Goal: Task Accomplishment & Management: Manage account settings

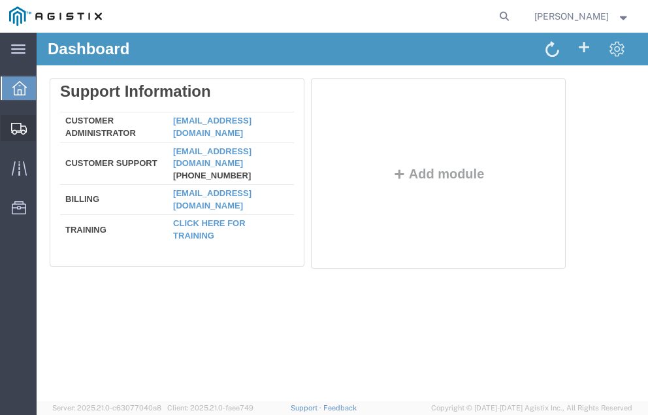
click at [0, 0] on span "Shipment Manager" at bounding box center [0, 0] width 0 height 0
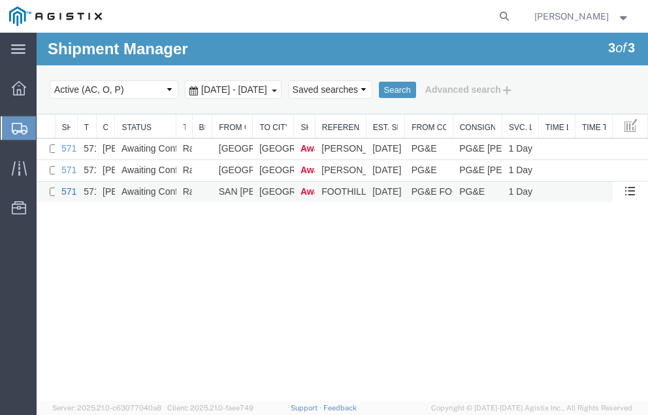
click at [67, 188] on link "57137118" at bounding box center [81, 191] width 41 height 10
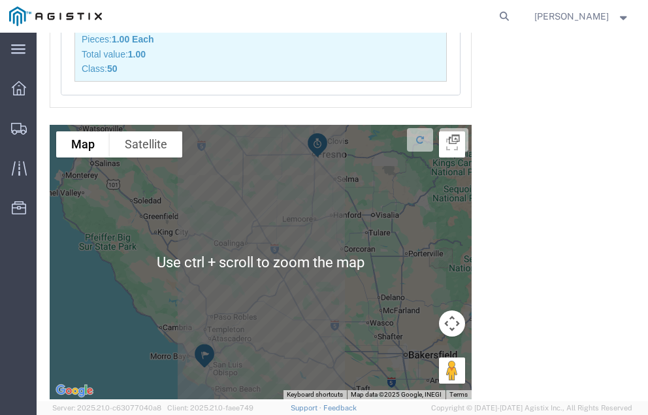
scroll to position [1497, 0]
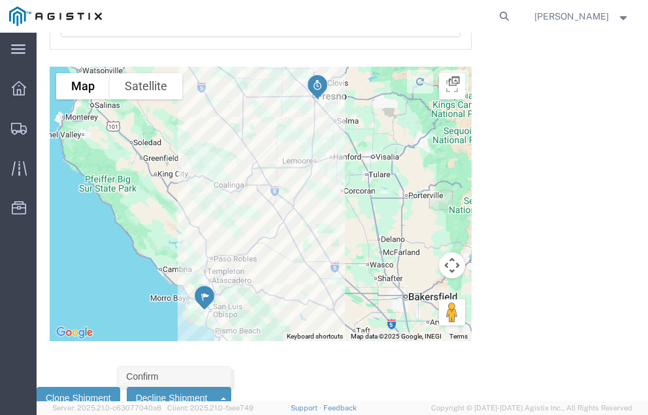
click link "Confirm"
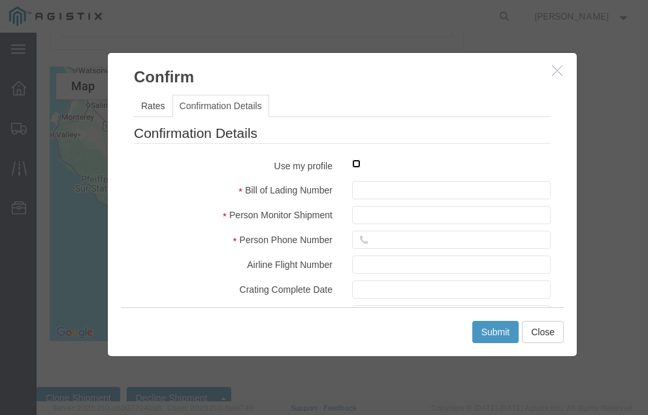
click input "checkbox"
checkbox input "true"
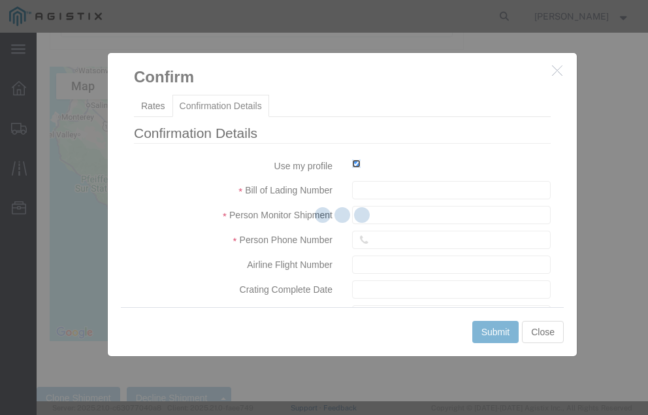
type input "[PERSON_NAME]"
type input "[PHONE_NUMBER]"
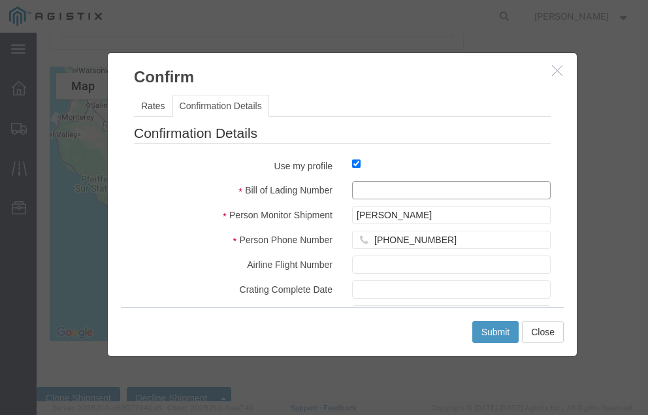
click input "text"
type input "57137118"
click button "Submit"
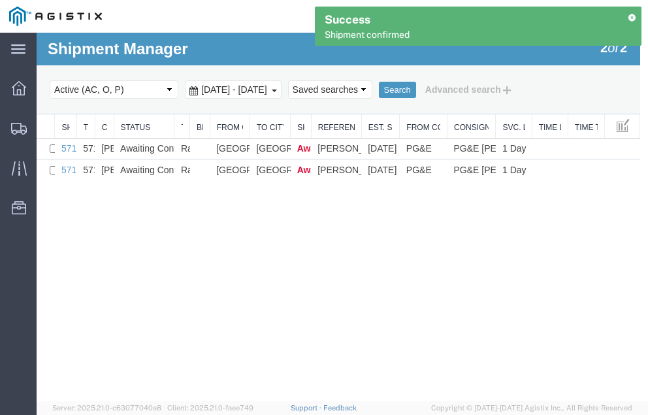
scroll to position [0, 0]
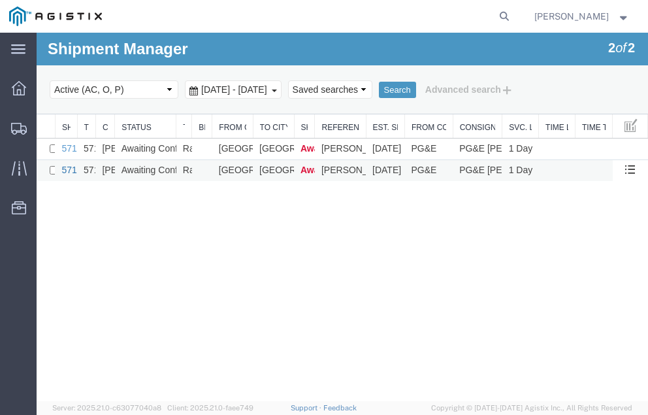
click at [71, 171] on link "57137437" at bounding box center [81, 170] width 41 height 10
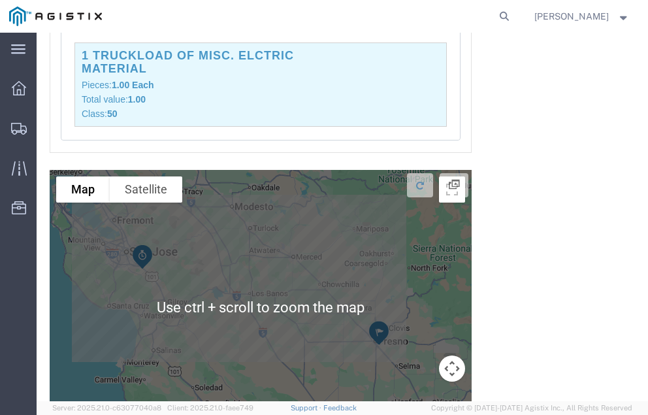
scroll to position [1484, 0]
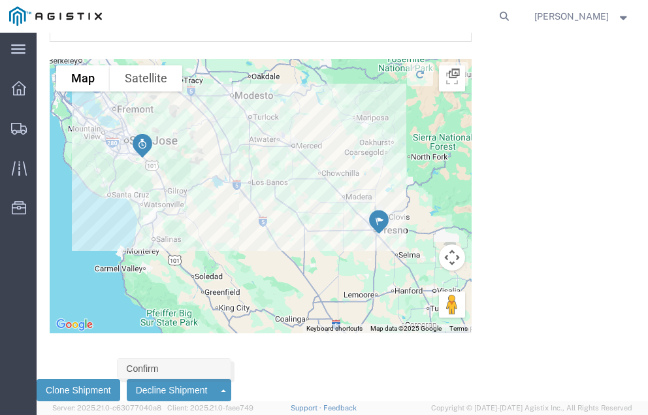
click link "Confirm"
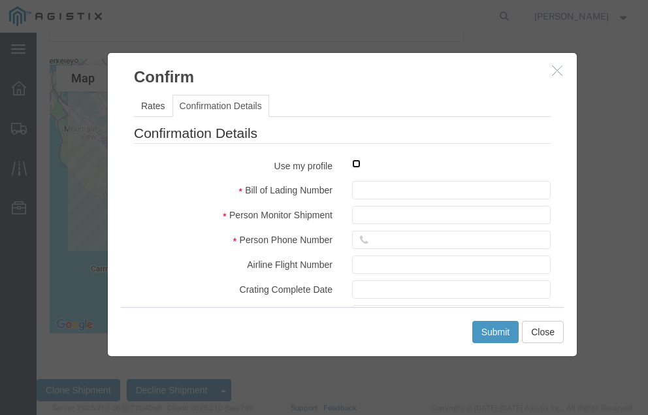
click input "checkbox"
checkbox input "true"
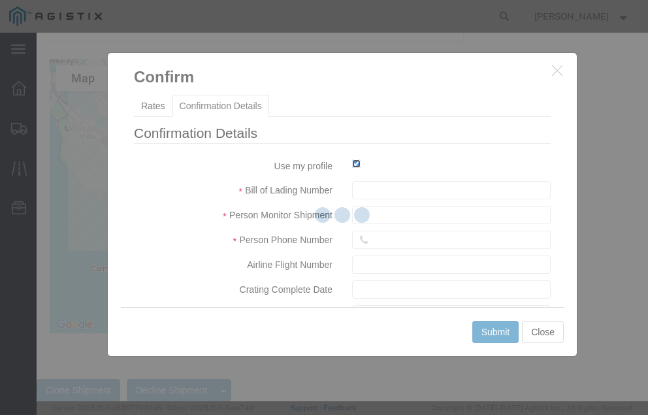
type input "[PERSON_NAME]"
type input "[PHONE_NUMBER]"
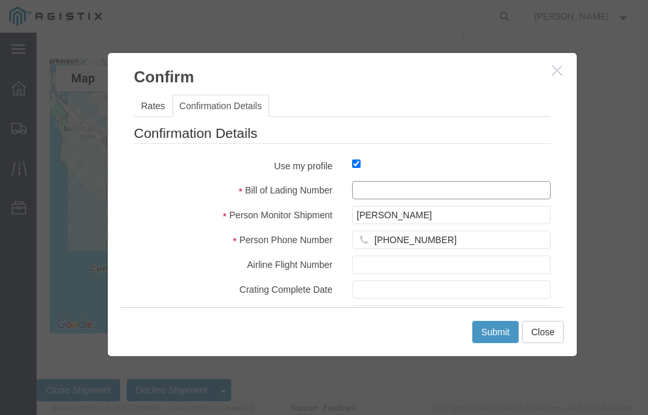
click input "text"
type input "57137437"
click button "Submit"
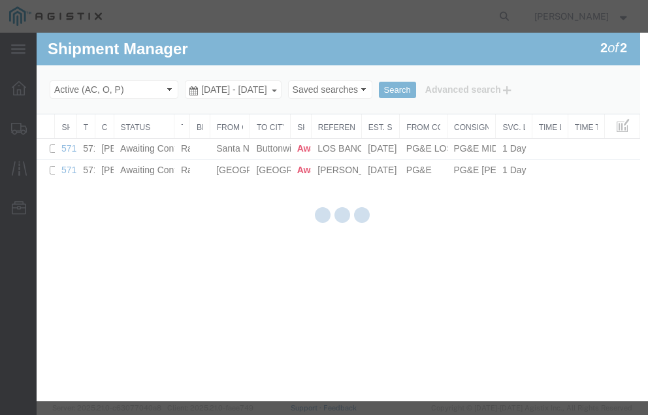
scroll to position [0, 0]
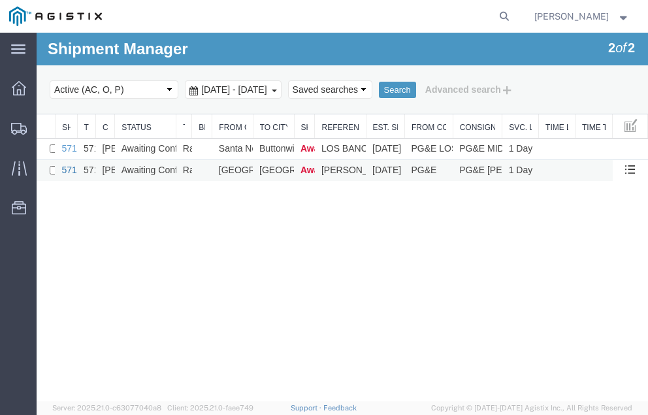
click at [71, 171] on link "57137509" at bounding box center [81, 170] width 41 height 10
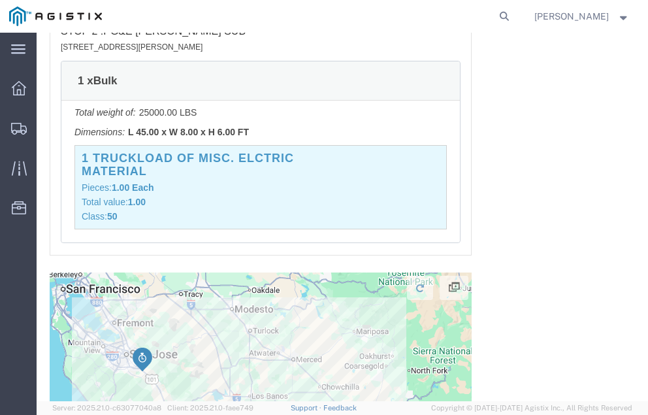
scroll to position [1513, 0]
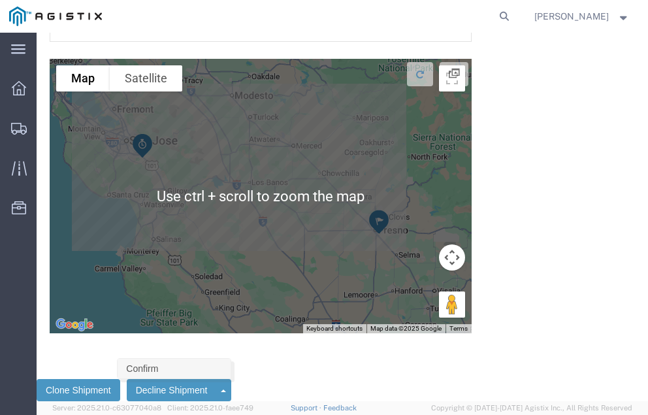
click link "Confirm"
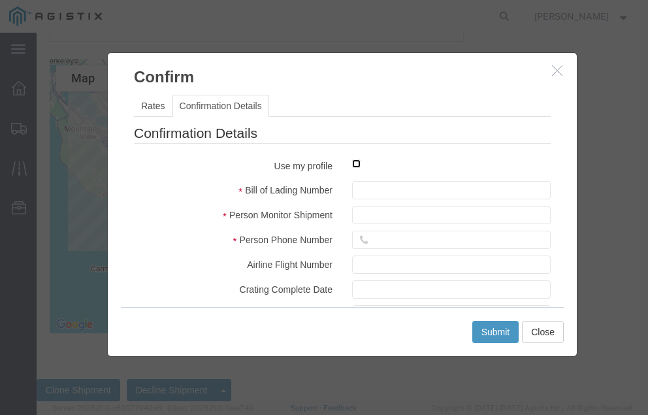
click input "checkbox"
checkbox input "true"
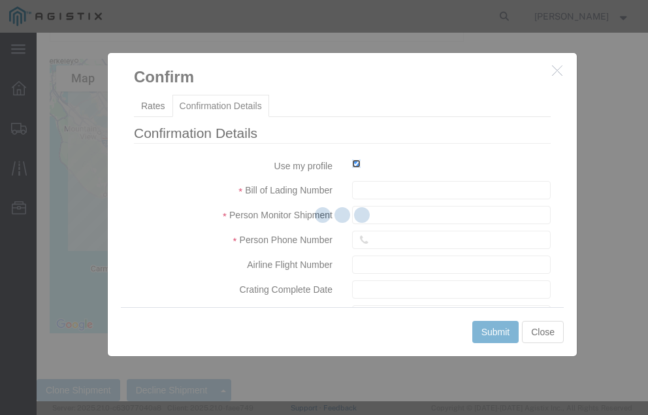
type input "[PERSON_NAME]"
type input "[PHONE_NUMBER]"
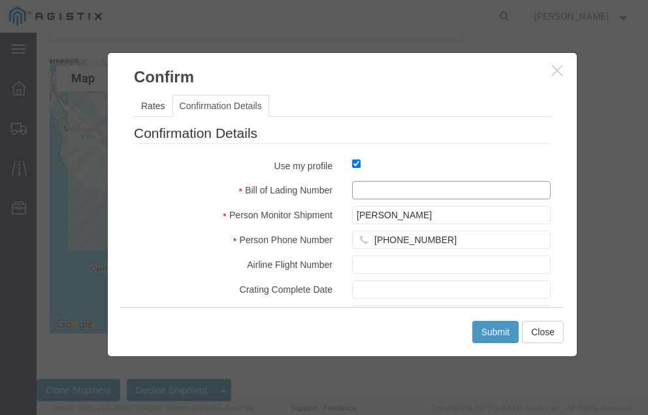
click input "text"
type input "57137509"
click button "Submit"
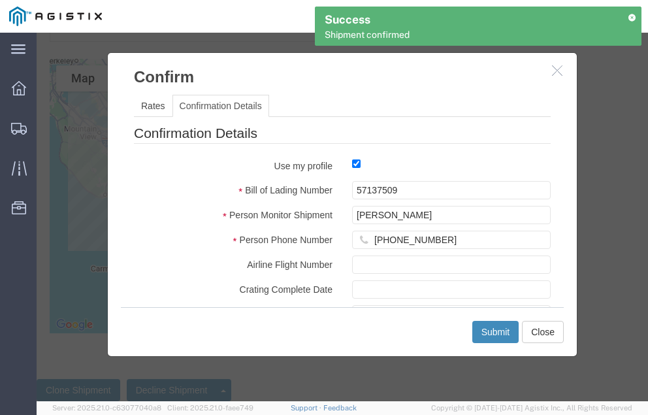
scroll to position [0, 0]
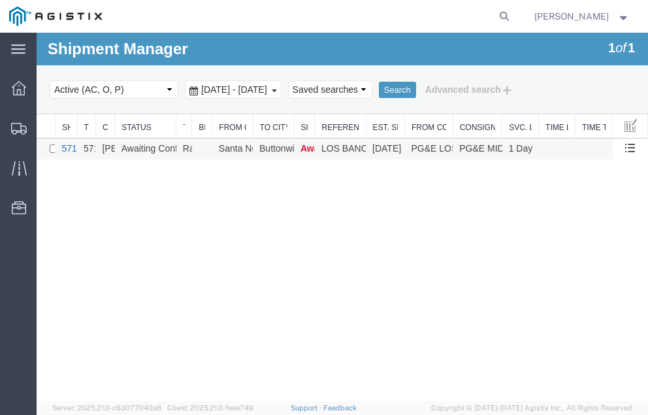
click at [68, 148] on link "57137655" at bounding box center [81, 148] width 41 height 10
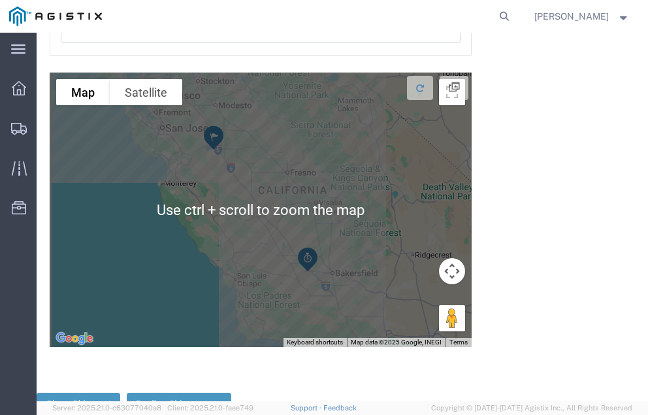
scroll to position [2157, 0]
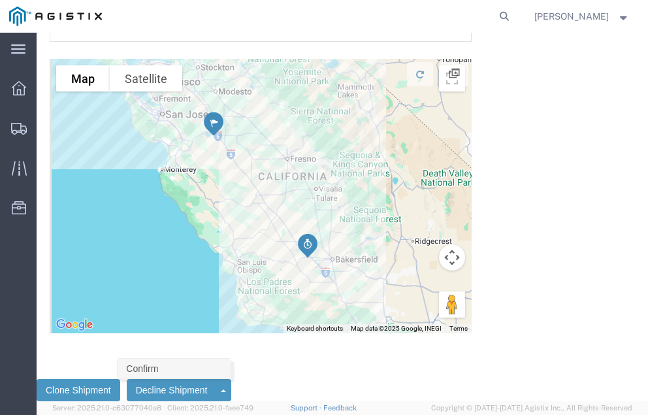
click link "Confirm"
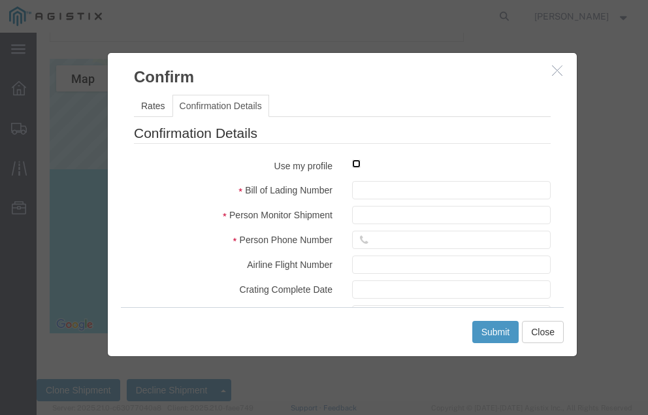
click input "checkbox"
checkbox input "true"
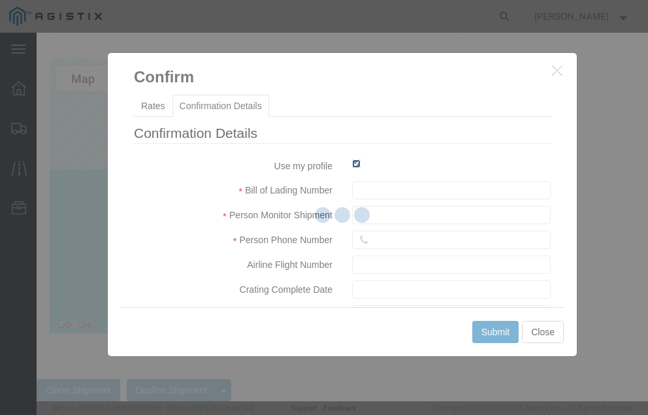
type input "[PERSON_NAME]"
type input "[PHONE_NUMBER]"
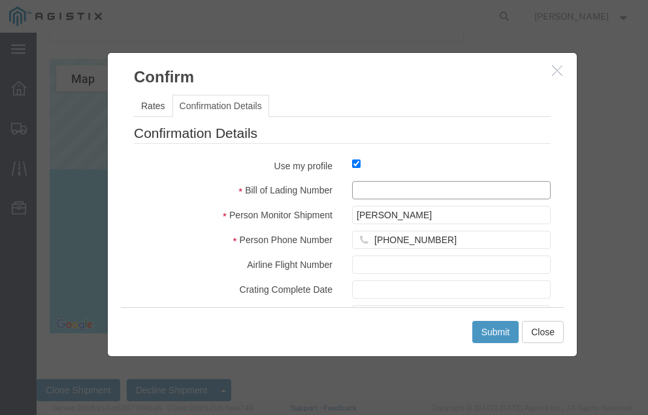
click input "text"
type input "57137655"
click button "Submit"
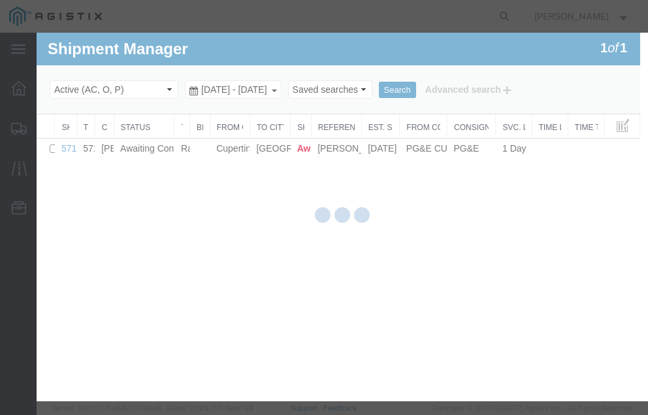
scroll to position [0, 0]
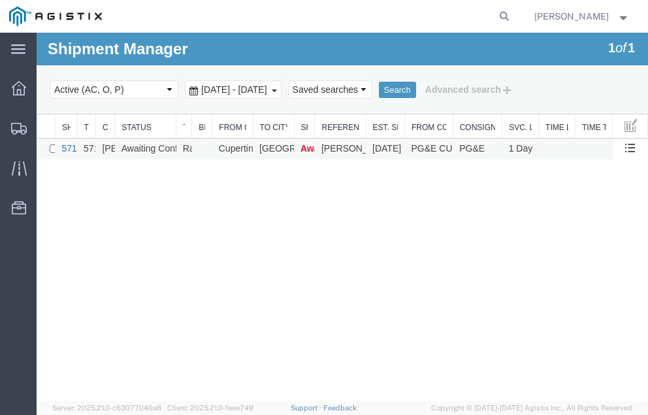
click at [69, 147] on link "57137807" at bounding box center [81, 148] width 41 height 10
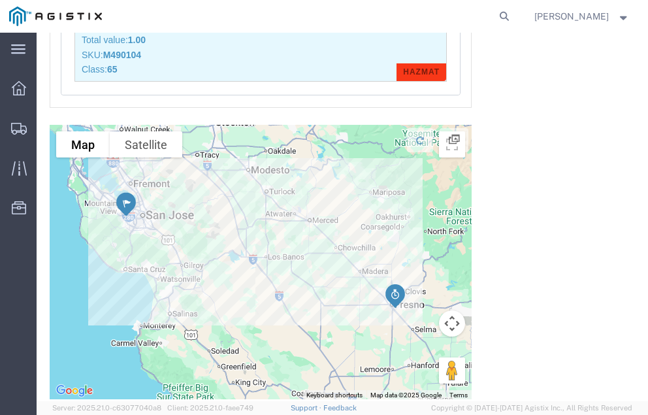
scroll to position [1502, 0]
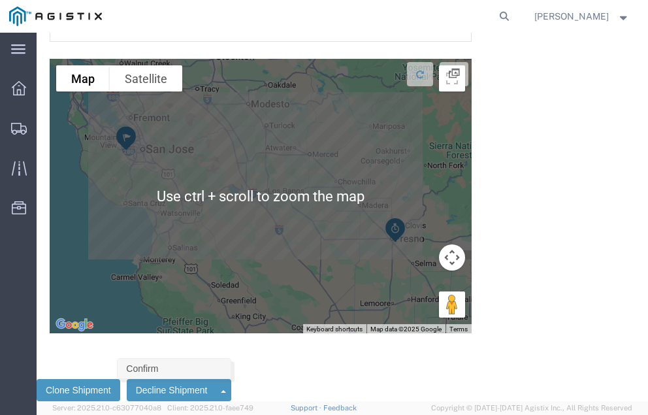
click link "Confirm"
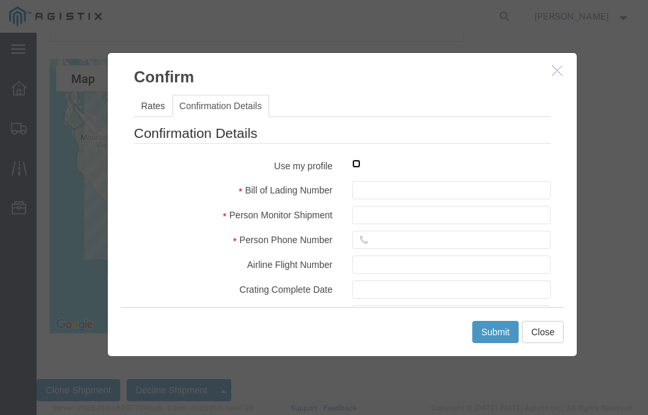
click input "checkbox"
checkbox input "true"
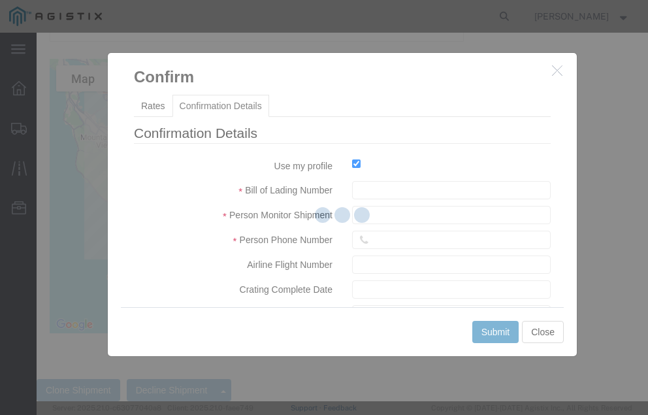
type input "[PERSON_NAME]"
type input "[PHONE_NUMBER]"
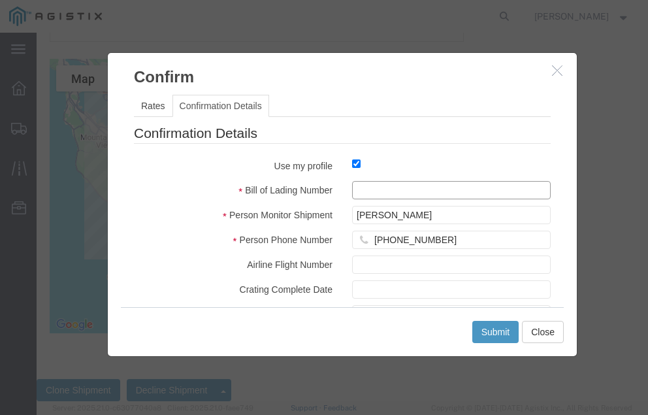
click input "text"
type input "57137807"
click button "Submit"
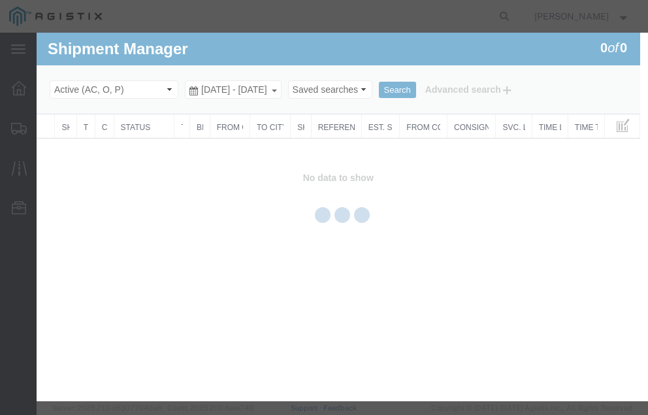
scroll to position [0, 0]
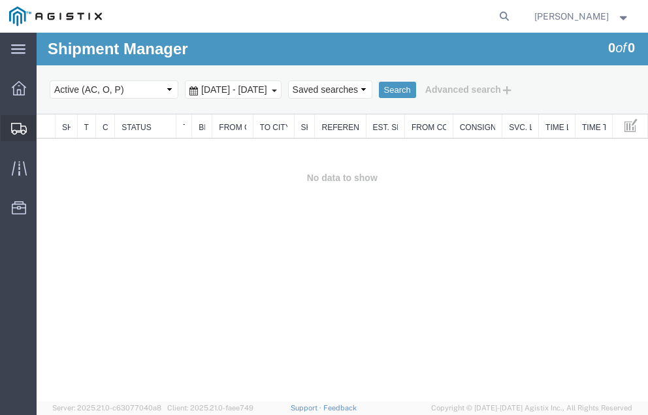
click at [0, 0] on span "Shipment Manager" at bounding box center [0, 0] width 0 height 0
